Goal: Information Seeking & Learning: Learn about a topic

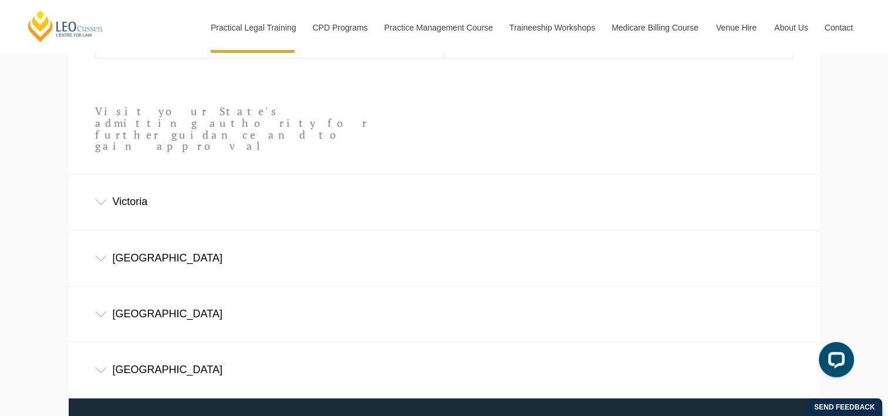
scroll to position [718, 0]
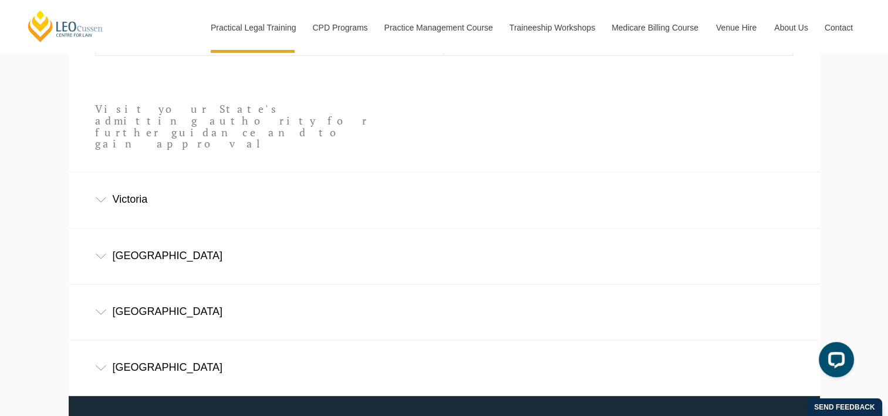
click at [126, 187] on div "Victoria" at bounding box center [445, 199] width 752 height 55
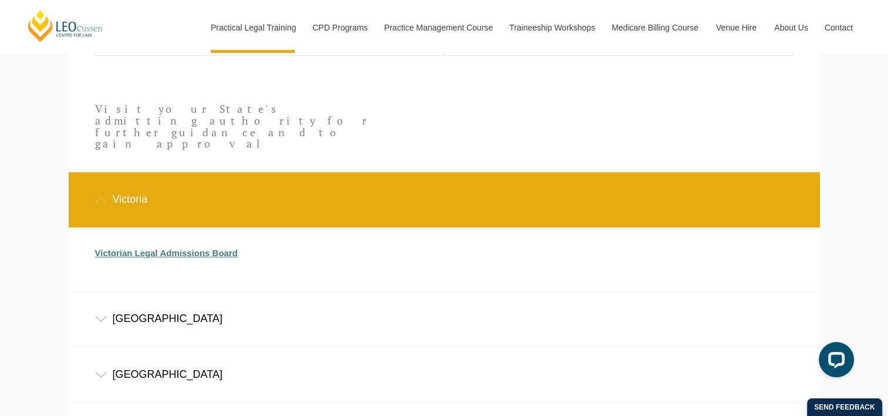
click at [227, 248] on link "Victorian Legal Admissions Board" at bounding box center [166, 253] width 143 height 10
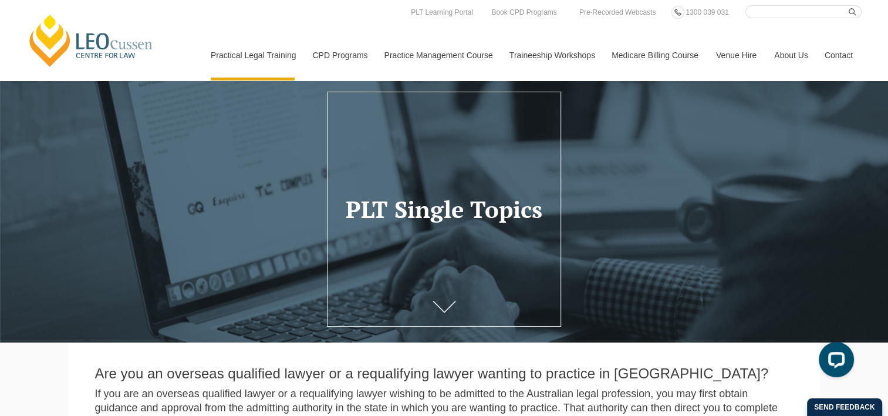
scroll to position [0, 0]
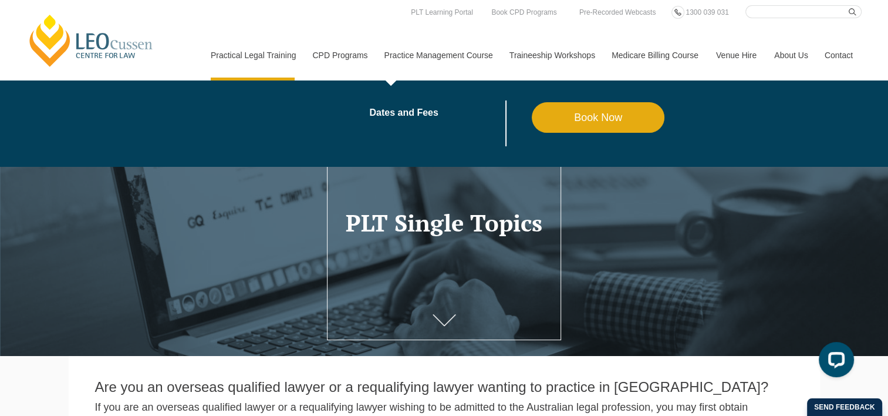
click at [442, 60] on link "Practice Management Course" at bounding box center [438, 55] width 125 height 50
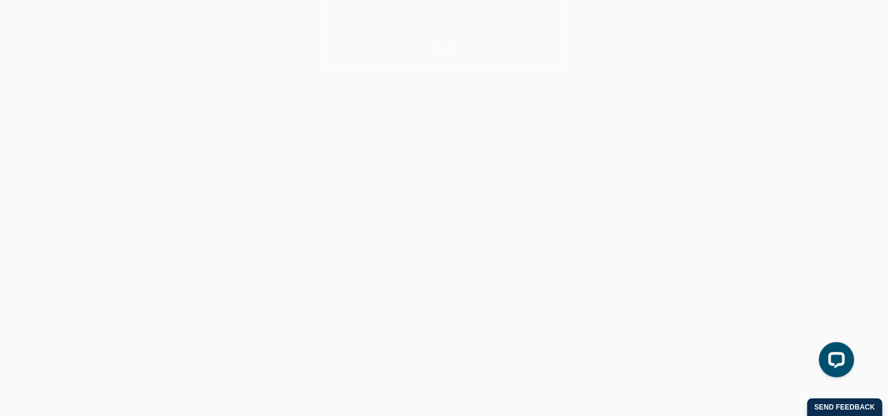
scroll to position [271, 0]
